Goal: Obtain resource: Obtain resource

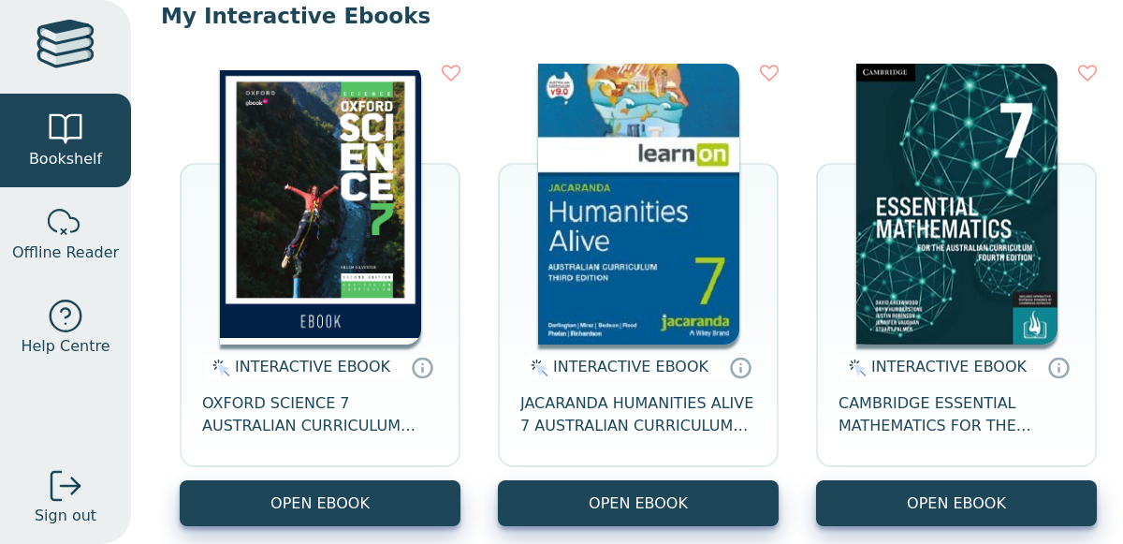
scroll to position [207, 0]
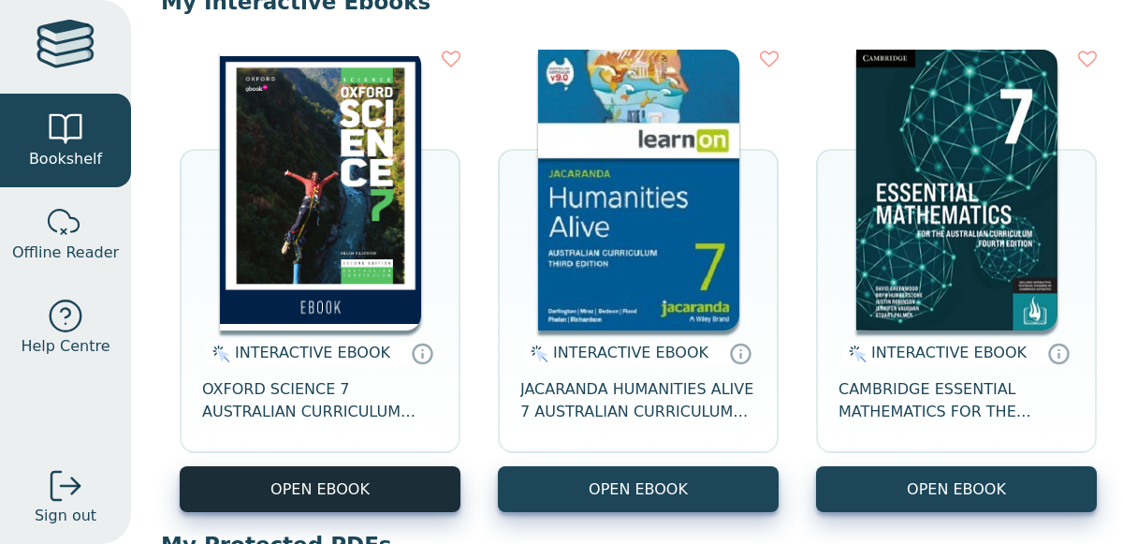
click at [368, 499] on button "OPEN EBOOK" at bounding box center [320, 489] width 281 height 46
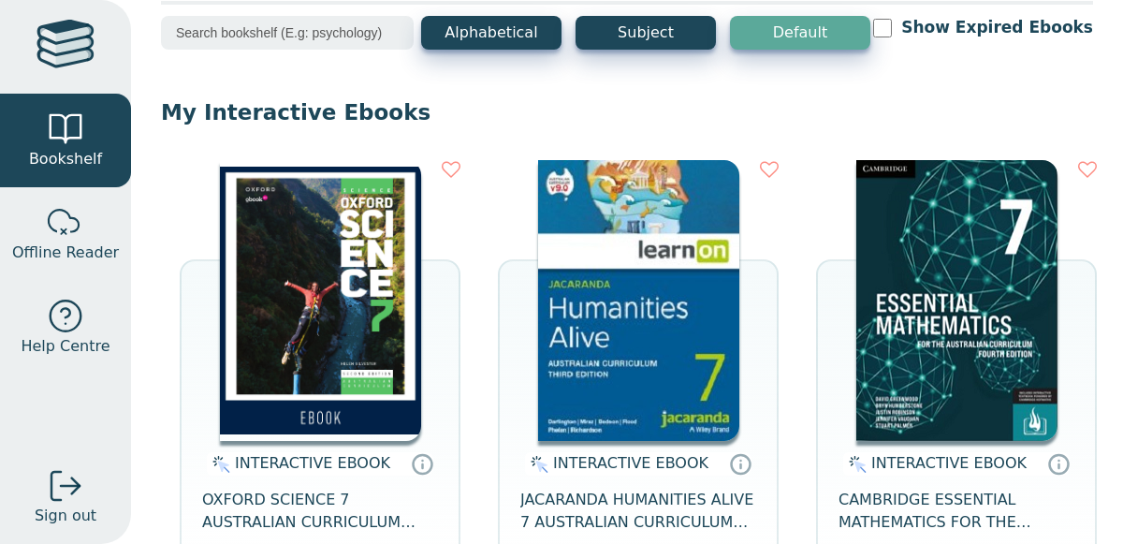
scroll to position [199, 0]
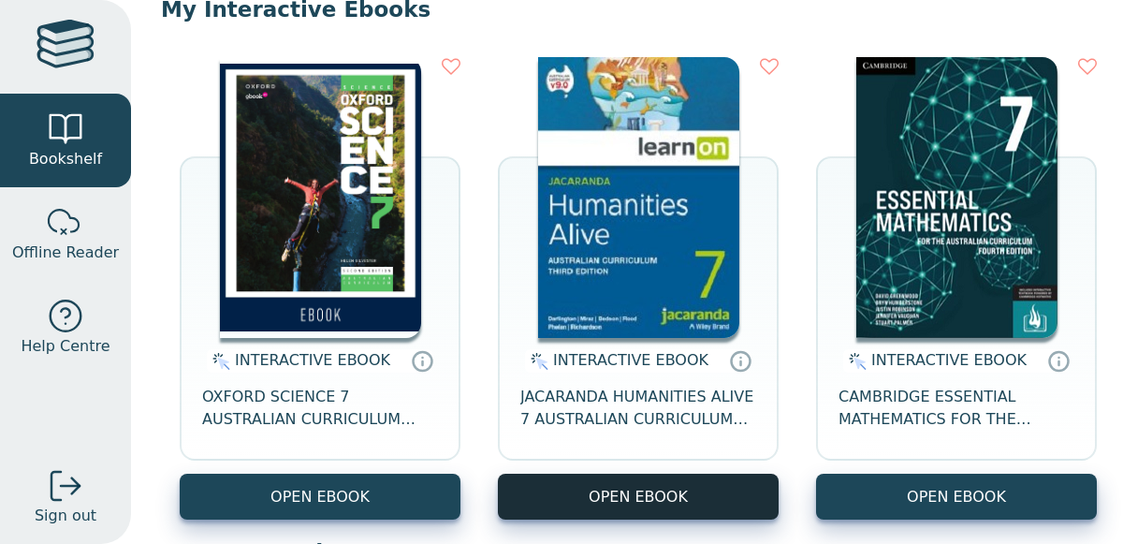
click at [660, 498] on button "OPEN EBOOK" at bounding box center [638, 497] width 281 height 46
